Goal: Navigation & Orientation: Find specific page/section

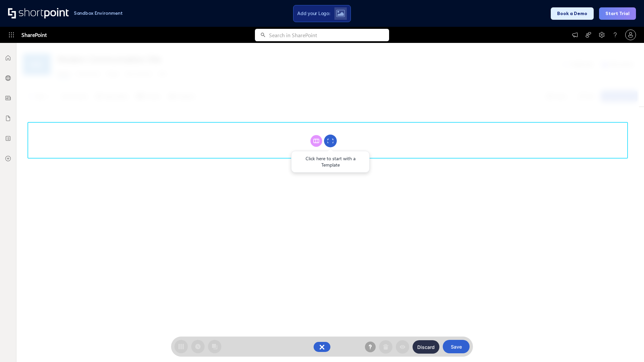
click at [330, 141] on circle at bounding box center [330, 141] width 13 height 13
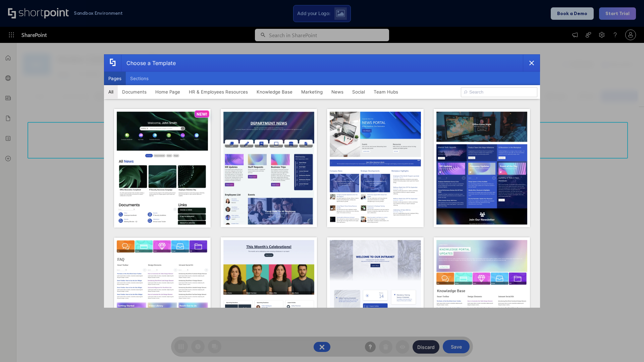
click at [115, 79] on button "Pages" at bounding box center [115, 78] width 22 height 13
type input "Documents 3"
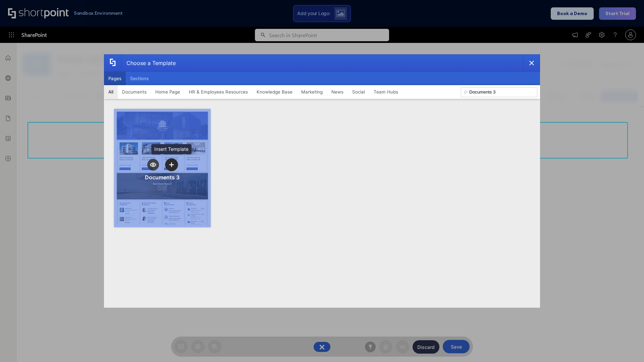
click at [171, 165] on icon "template selector" at bounding box center [171, 164] width 5 height 5
